Goal: Communication & Community: Answer question/provide support

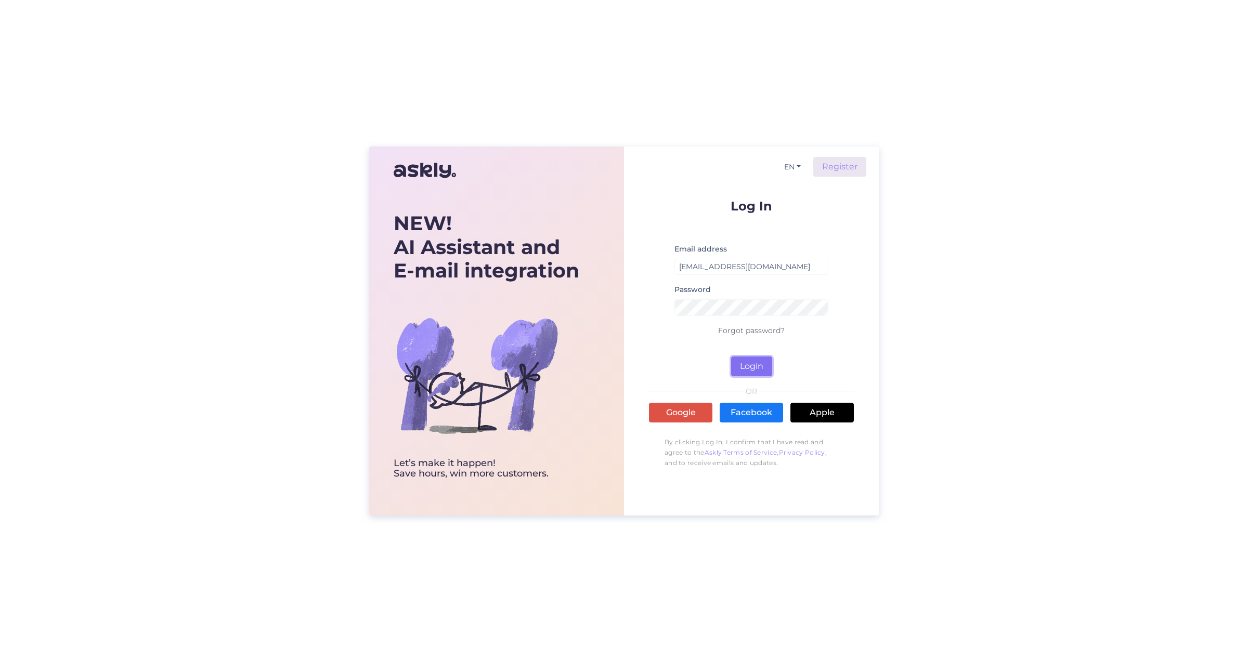
click at [758, 366] on button "Login" at bounding box center [751, 367] width 41 height 20
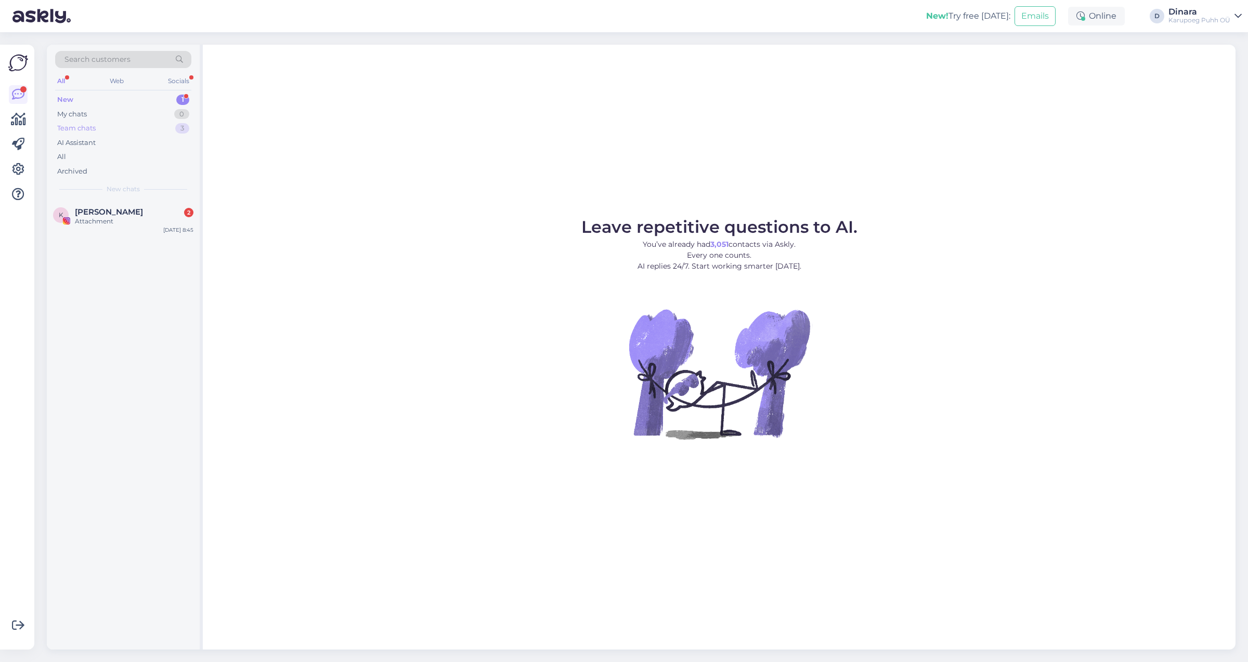
click at [142, 127] on div "Team chats 3" at bounding box center [123, 128] width 136 height 15
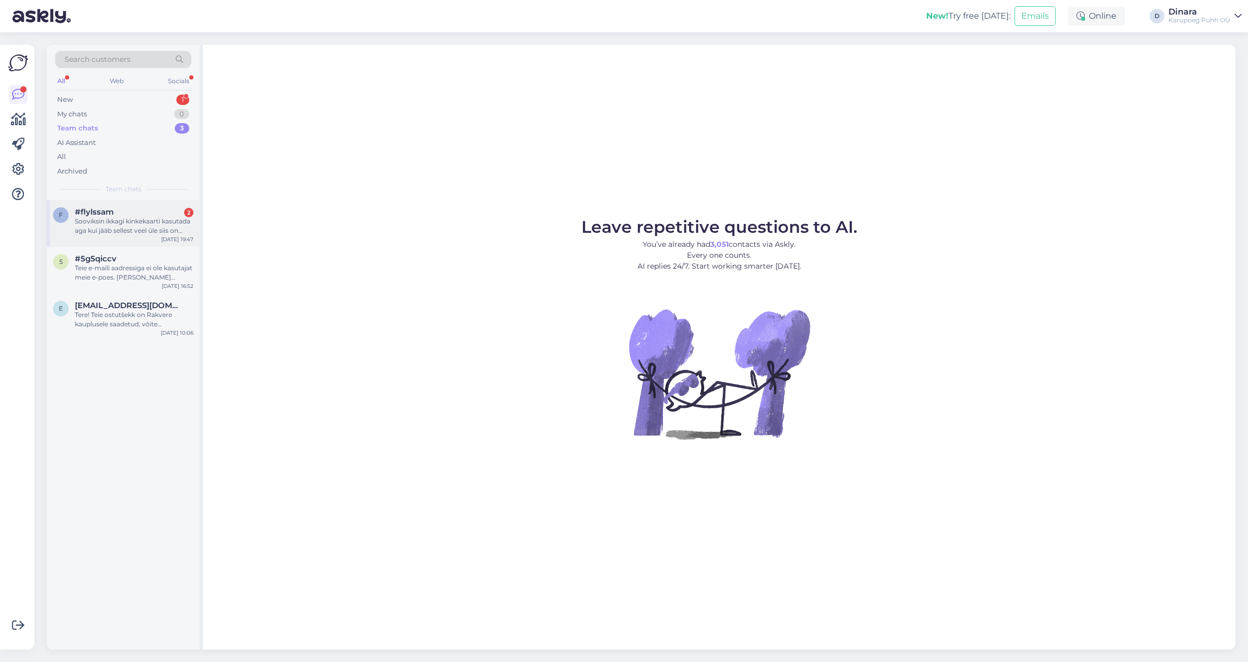
click at [155, 229] on div "Sooviksin ikkagi kinkekaarti kasutada aga kui jääb sellest veel üle siis on lap…" at bounding box center [134, 226] width 119 height 19
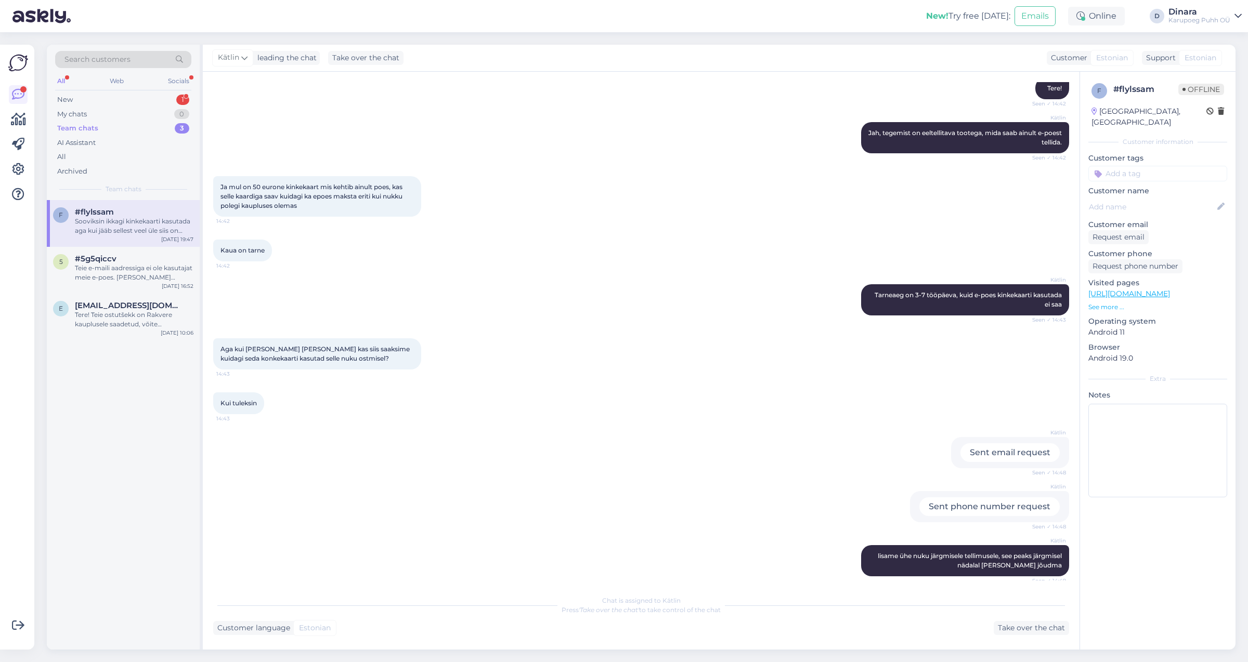
scroll to position [3947, 0]
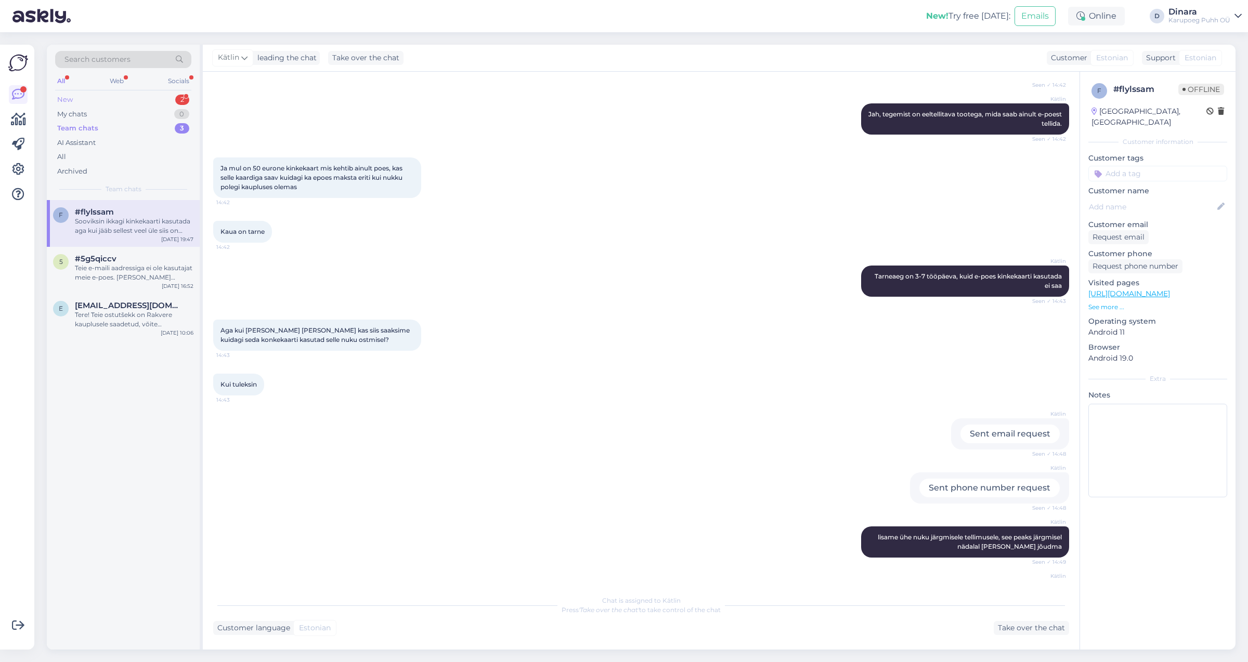
click at [134, 96] on div "New 2" at bounding box center [123, 100] width 136 height 15
click at [151, 224] on div "Tere! Kas on infot tellimuse kohta Tellimus # 25128072 ?" at bounding box center [134, 226] width 119 height 19
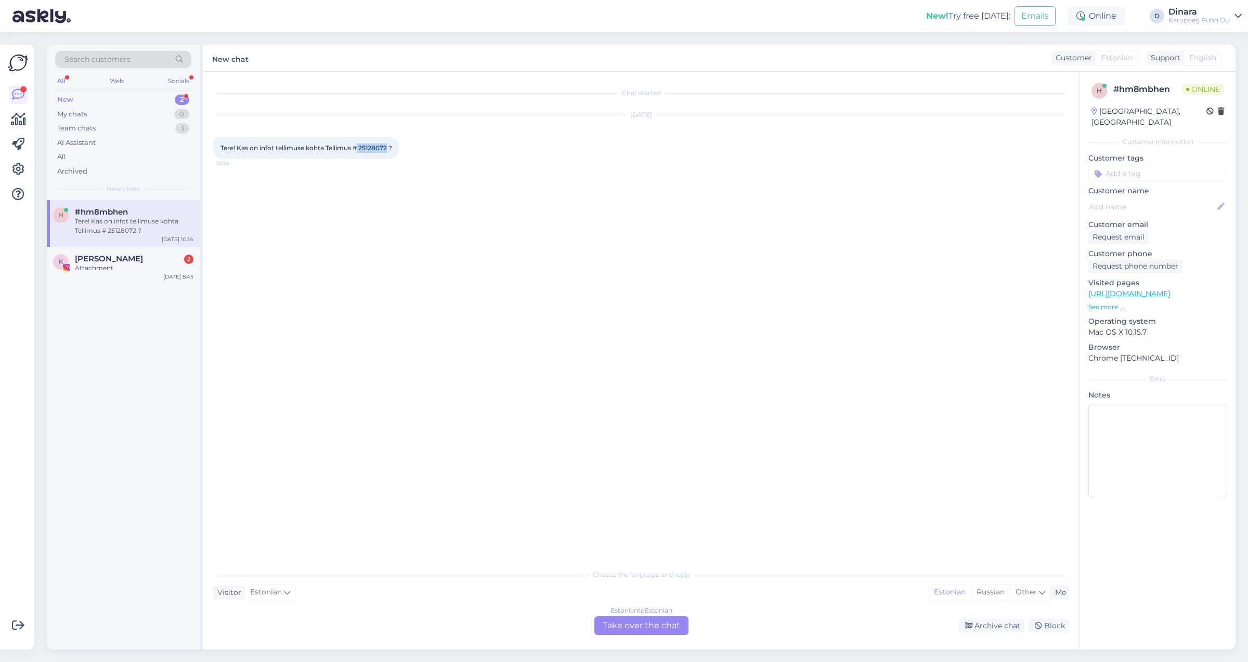
drag, startPoint x: 362, startPoint y: 147, endPoint x: 389, endPoint y: 150, distance: 27.7
click at [389, 150] on span "Tere! Kas on infot tellimuse kohta Tellimus # 25128072 ?" at bounding box center [306, 148] width 172 height 8
copy span "25128072"
click at [646, 629] on div "Estonian to Estonian Take over the chat" at bounding box center [641, 625] width 94 height 19
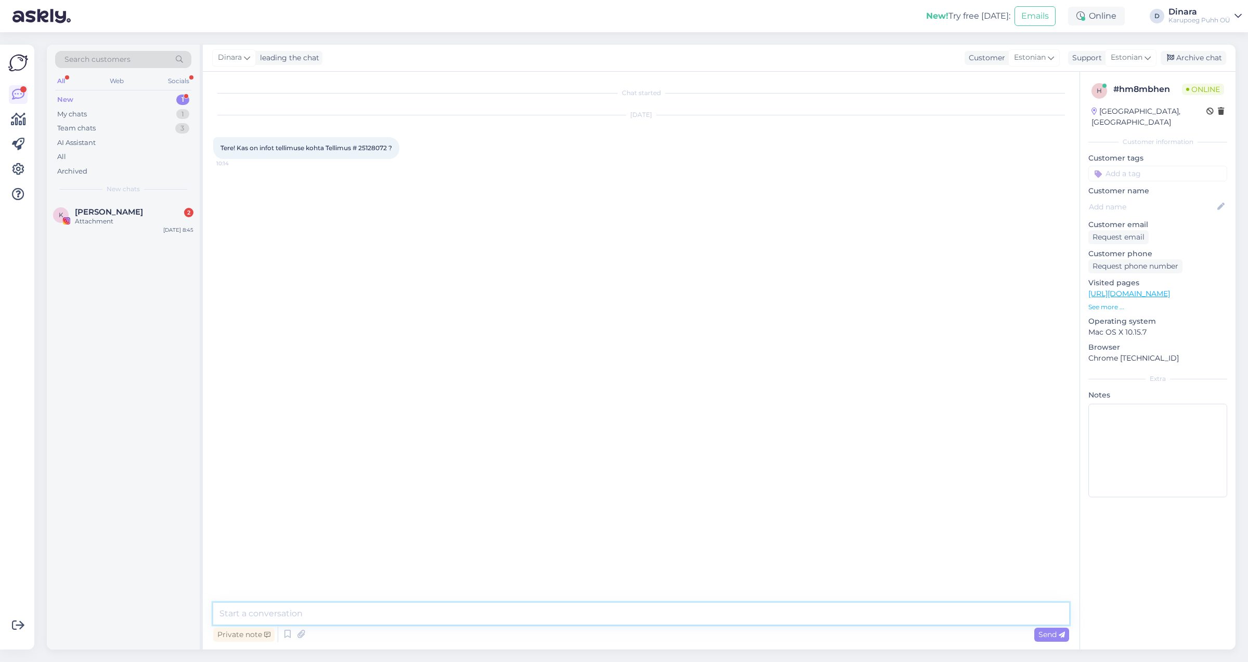
click at [649, 608] on textarea at bounding box center [641, 614] width 856 height 22
type textarea "Tere! Tellimus on töös. [GEOGRAPHIC_DATA] on kuni 7 tööpäeva."
click at [1047, 631] on span "Send" at bounding box center [1051, 634] width 27 height 9
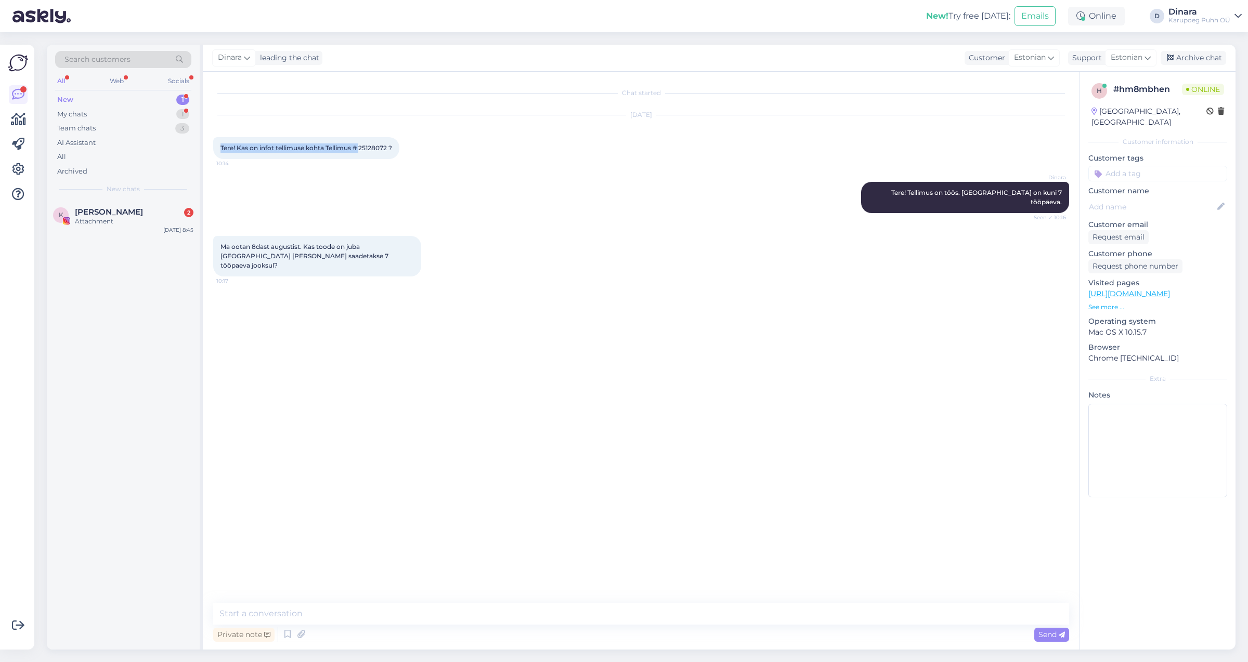
drag, startPoint x: 361, startPoint y: 146, endPoint x: 405, endPoint y: 143, distance: 44.8
click at [399, 143] on div "Tere! Kas on infot tellimuse kohta Tellimus # 25128072 ? 10:14" at bounding box center [306, 148] width 186 height 22
click at [320, 616] on textarea at bounding box center [641, 614] width 856 height 22
type textarea "t"
type textarea "vabandust valesti vaatasin kuupäeva."
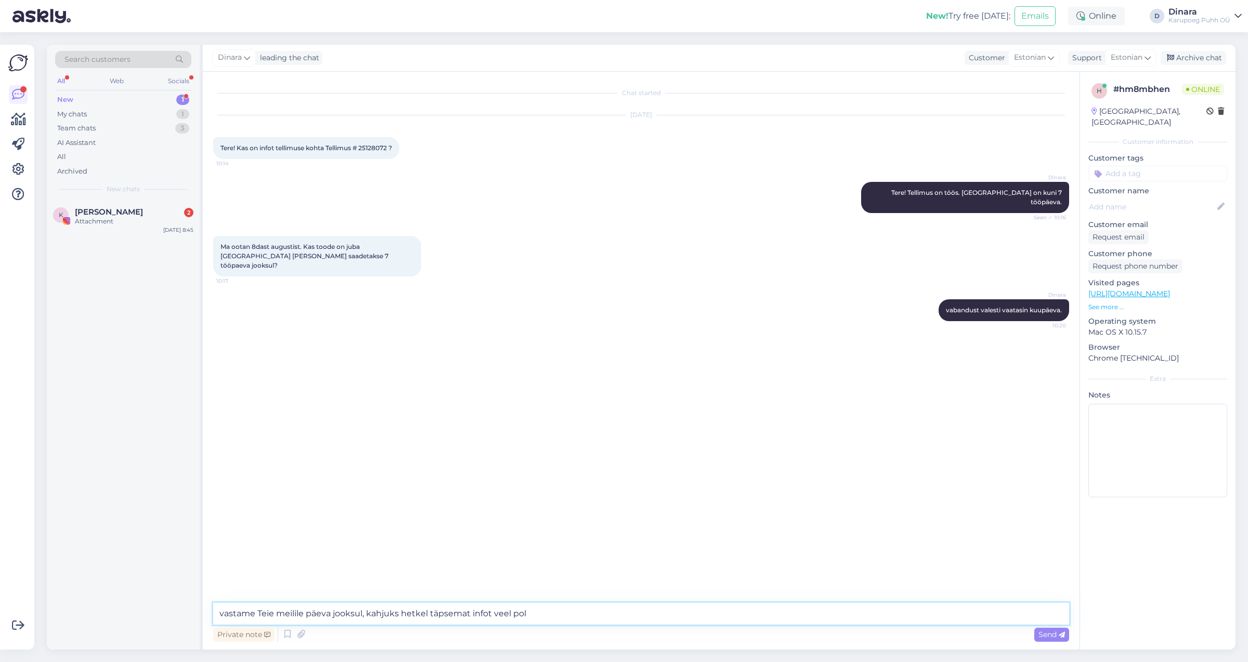
type textarea "vastame Teie meilile päeva jooksul, kahjuks hetkel täpsemat infot veel pole"
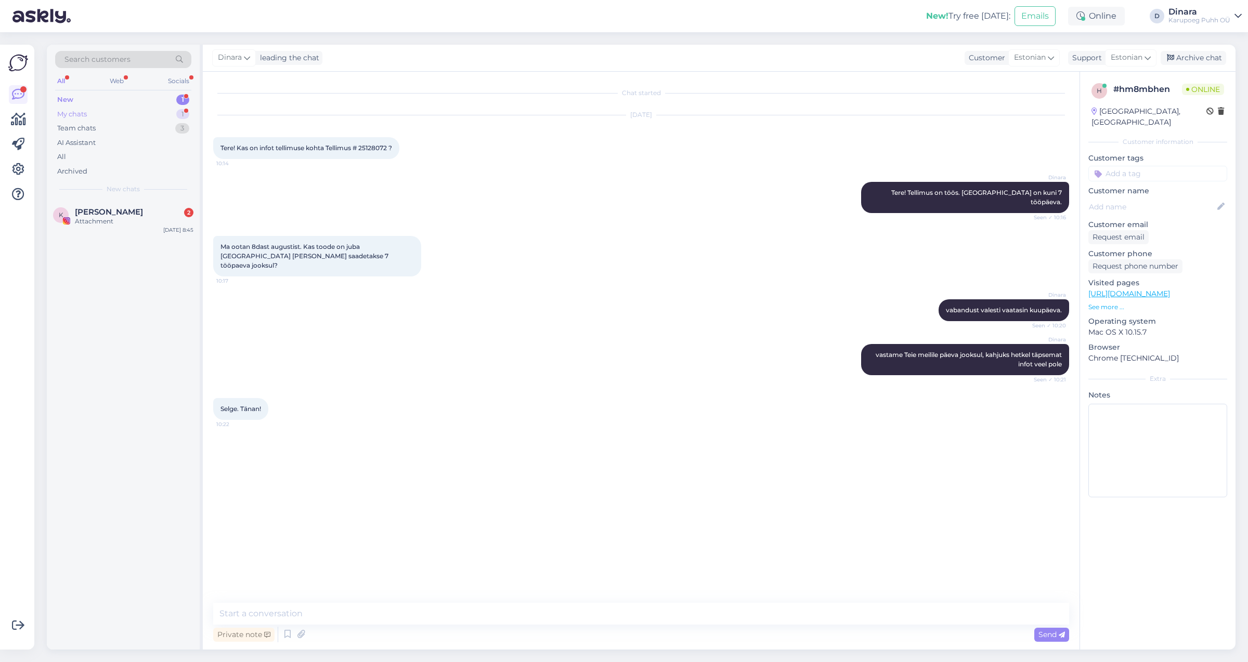
click at [73, 112] on div "My chats" at bounding box center [72, 114] width 30 height 10
click at [136, 211] on div "#hm8mbhen 1" at bounding box center [134, 211] width 119 height 9
click at [146, 91] on div "Search customers All Web Socials New 1 My chats 1 Team chats 3 AI Assistant All…" at bounding box center [123, 122] width 153 height 155
click at [146, 98] on div "New 1" at bounding box center [123, 100] width 136 height 15
